Goal: Transaction & Acquisition: Purchase product/service

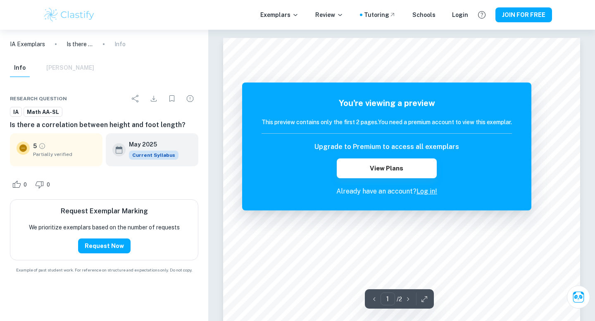
click at [428, 193] on link "Log in!" at bounding box center [426, 192] width 21 height 8
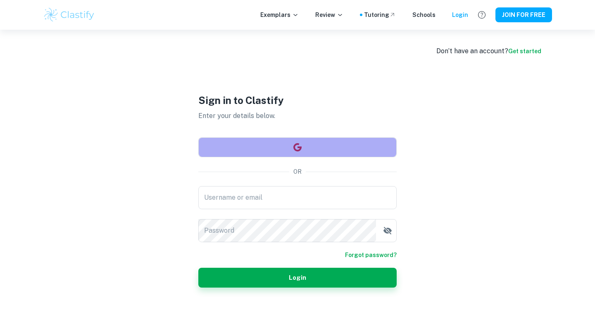
click at [301, 147] on icon "button" at bounding box center [297, 147] width 8 height 8
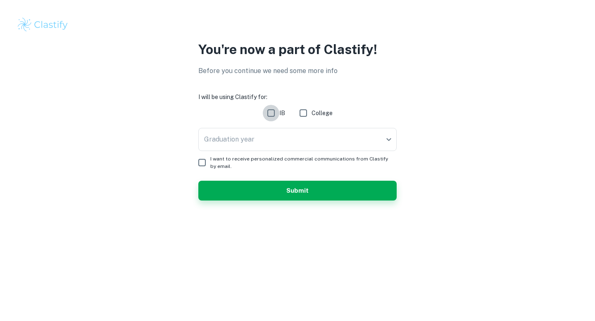
click at [272, 114] on input "IB" at bounding box center [271, 113] width 17 height 17
checkbox input "true"
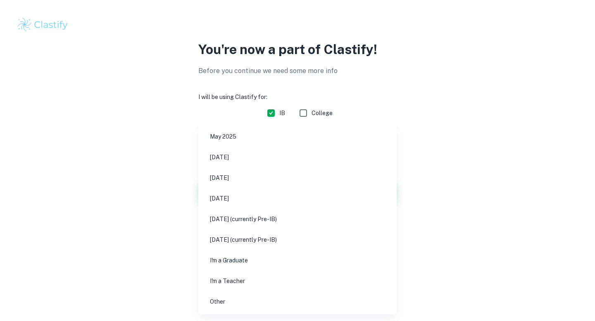
click at [257, 137] on body "We value your privacy We use cookies to enhance your browsing experience, serve…" at bounding box center [297, 160] width 595 height 321
click at [245, 176] on li "May 2026" at bounding box center [298, 178] width 192 height 19
type input "M26"
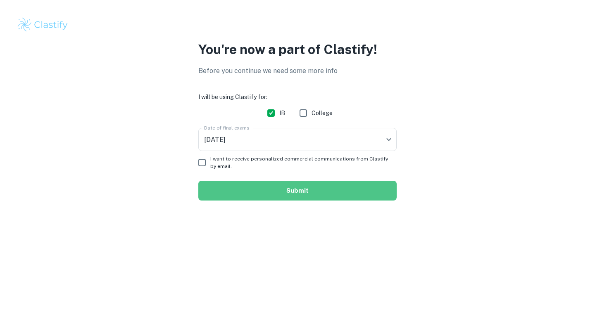
click at [251, 191] on button "Submit" at bounding box center [297, 191] width 198 height 20
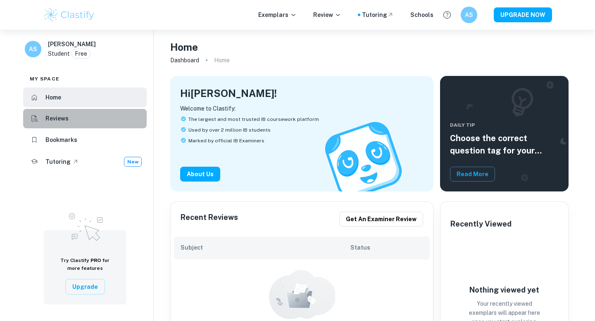
click at [95, 113] on li "Reviews" at bounding box center [85, 119] width 124 height 20
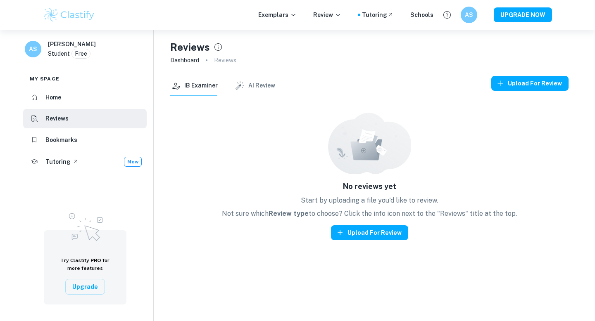
click at [97, 97] on li "Home" at bounding box center [85, 98] width 124 height 20
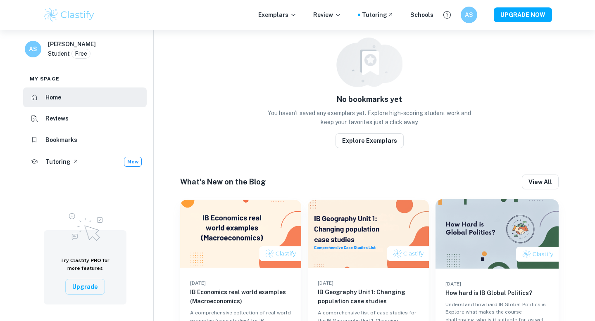
scroll to position [414, 0]
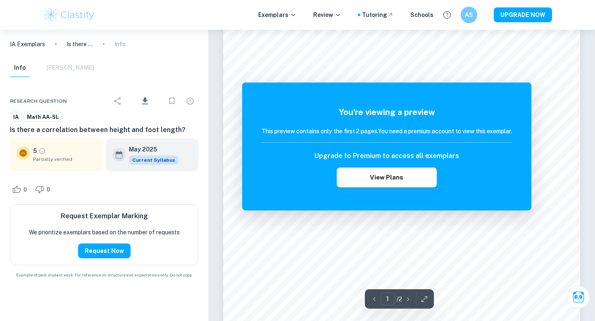
scroll to position [50, 0]
